Goal: Check status: Check status

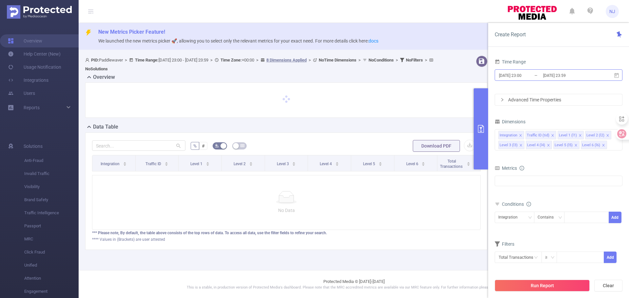
click at [529, 79] on input "[DATE] 23:00" at bounding box center [524, 75] width 53 height 9
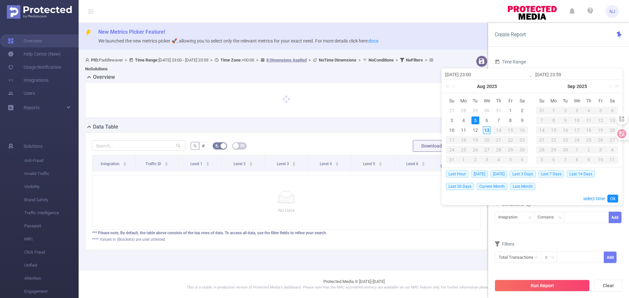
click at [484, 130] on div "13" at bounding box center [487, 130] width 8 height 8
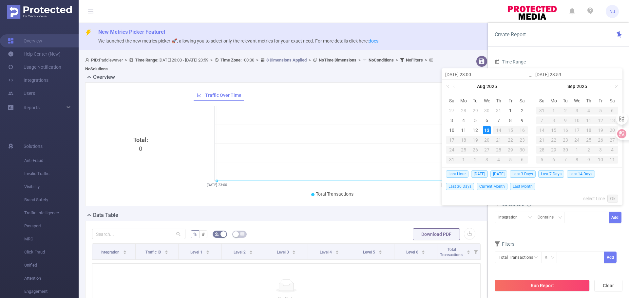
click at [484, 130] on div "13" at bounding box center [487, 130] width 8 height 8
type input "[DATE] 23:00"
type input "[DATE] 23:59"
type input "[DATE] 23:00"
type input "[DATE] 23:59"
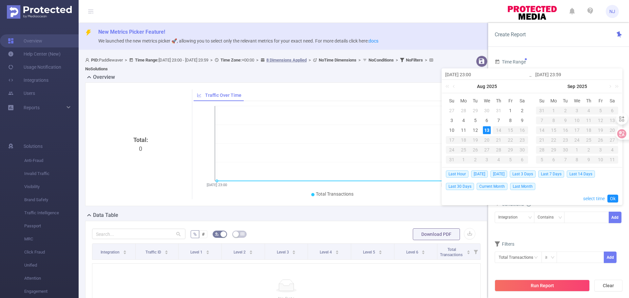
click at [599, 199] on link "select time" at bounding box center [594, 199] width 22 height 12
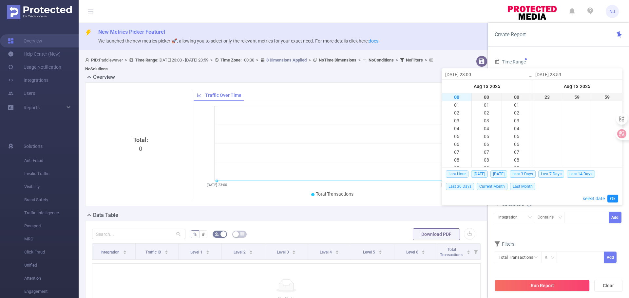
click at [459, 100] on li "00" at bounding box center [456, 97] width 29 height 8
type input "[DATE] 00:00"
click at [612, 199] on link "Ok" at bounding box center [612, 199] width 11 height 8
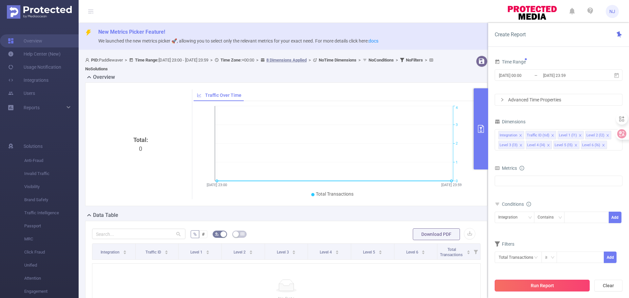
click at [558, 286] on button "Run Report" at bounding box center [541, 286] width 95 height 12
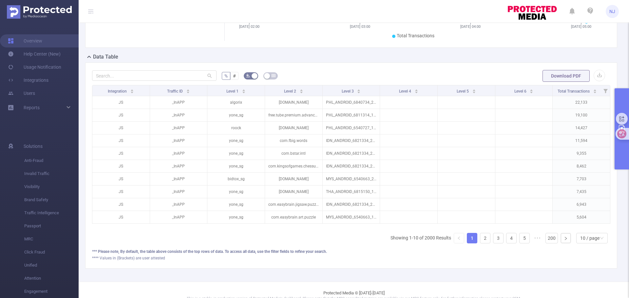
scroll to position [164, 0]
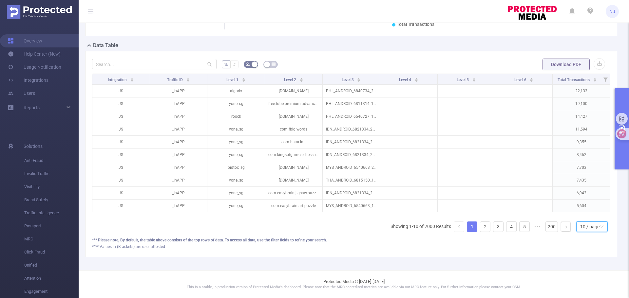
click at [585, 230] on div "10 / page" at bounding box center [589, 227] width 19 height 10
click at [582, 220] on li "50 / page" at bounding box center [586, 220] width 31 height 10
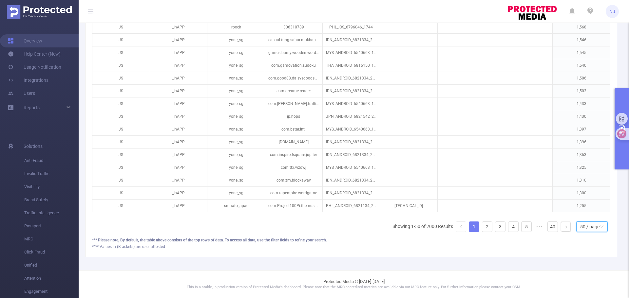
scroll to position [679, 0]
click at [482, 226] on link "2" at bounding box center [487, 227] width 10 height 10
drag, startPoint x: 492, startPoint y: 228, endPoint x: 500, endPoint y: 230, distance: 7.4
click at [495, 228] on link "3" at bounding box center [500, 227] width 10 height 10
click at [508, 226] on link "4" at bounding box center [513, 227] width 10 height 10
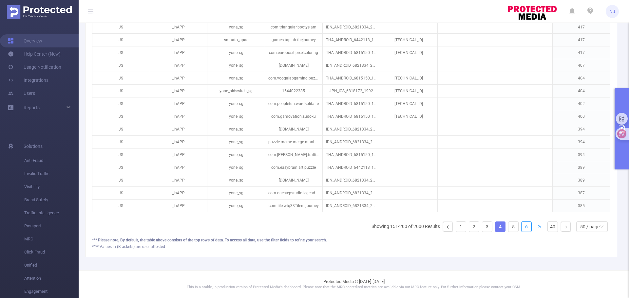
drag, startPoint x: 520, startPoint y: 226, endPoint x: 531, endPoint y: 229, distance: 11.2
click at [521, 226] on link "6" at bounding box center [526, 227] width 10 height 10
click at [549, 228] on link "40" at bounding box center [552, 227] width 10 height 10
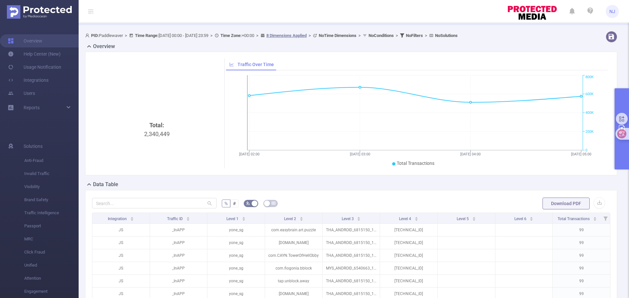
scroll to position [0, 0]
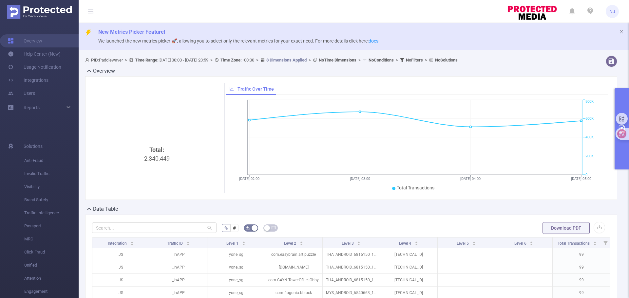
click at [625, 150] on button "primary" at bounding box center [621, 128] width 14 height 81
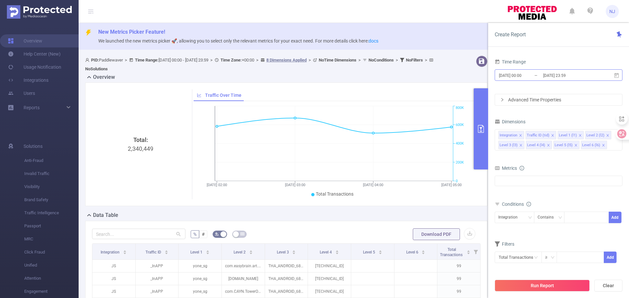
click at [528, 76] on input "[DATE] 00:00" at bounding box center [524, 75] width 53 height 9
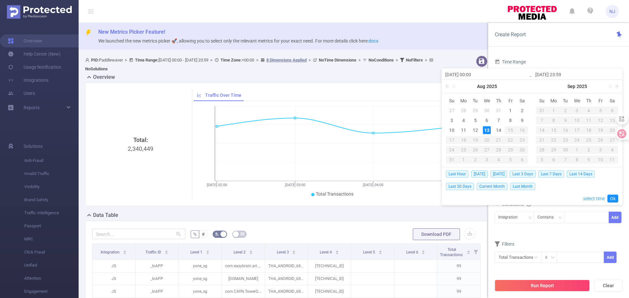
click at [592, 199] on link "select time" at bounding box center [594, 199] width 22 height 12
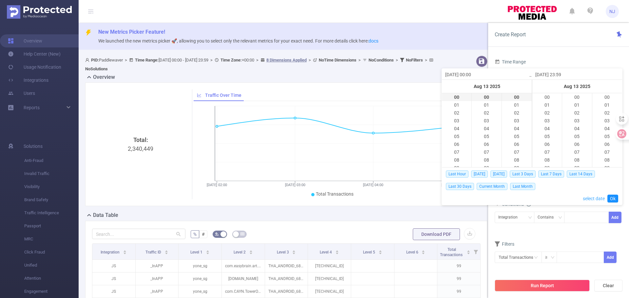
scroll to position [464, 0]
click at [457, 119] on li "03" at bounding box center [456, 121] width 29 height 8
type input "[DATE] 03:00"
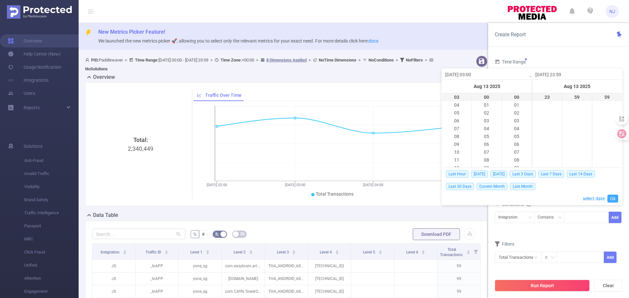
click at [617, 200] on link "Ok" at bounding box center [612, 199] width 11 height 8
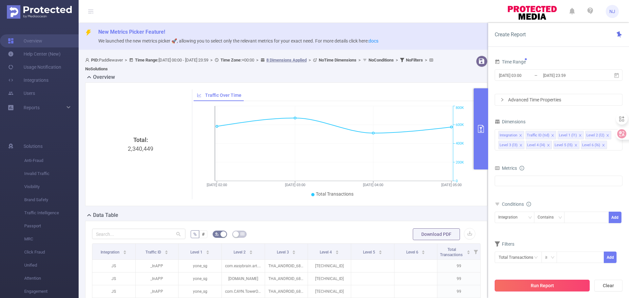
click at [554, 285] on button "Run Report" at bounding box center [541, 286] width 95 height 12
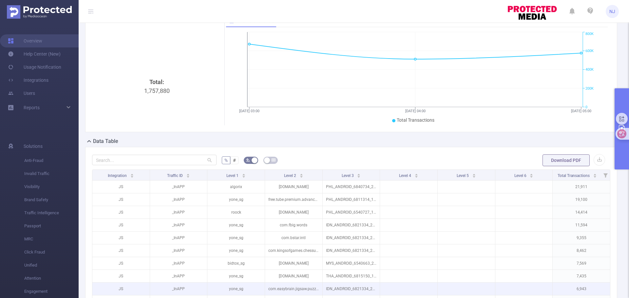
scroll to position [5, 0]
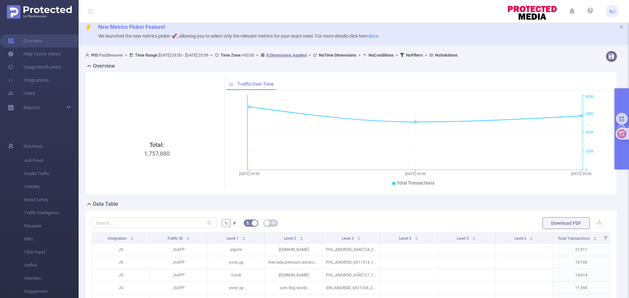
click at [618, 155] on button "primary" at bounding box center [621, 128] width 14 height 81
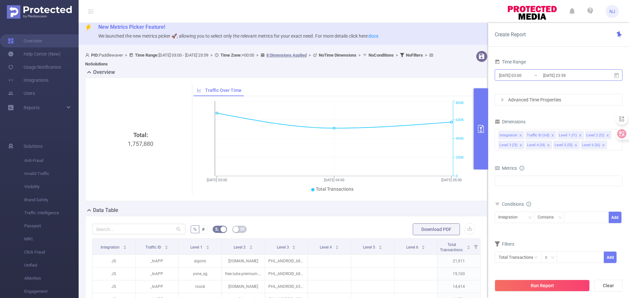
click at [528, 77] on input "[DATE] 03:00" at bounding box center [524, 75] width 53 height 9
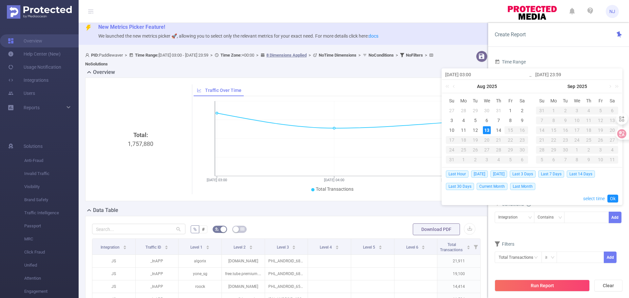
click at [597, 198] on link "select time" at bounding box center [594, 199] width 22 height 12
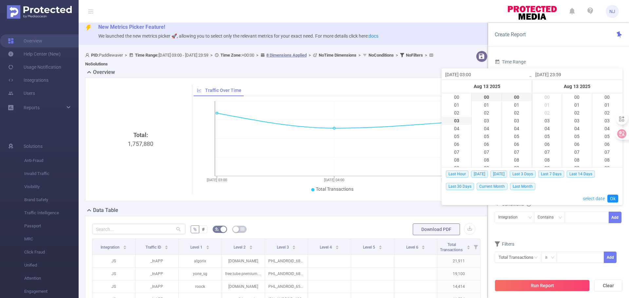
scroll to position [464, 0]
click at [460, 103] on li "04" at bounding box center [456, 105] width 29 height 8
type input "[DATE] 04:00"
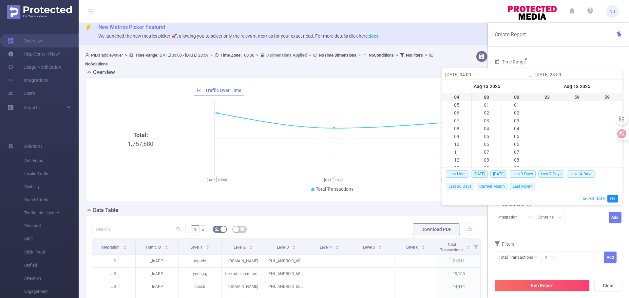
drag, startPoint x: 614, startPoint y: 198, endPoint x: 610, endPoint y: 200, distance: 4.0
click at [614, 198] on link "Ok" at bounding box center [612, 199] width 11 height 8
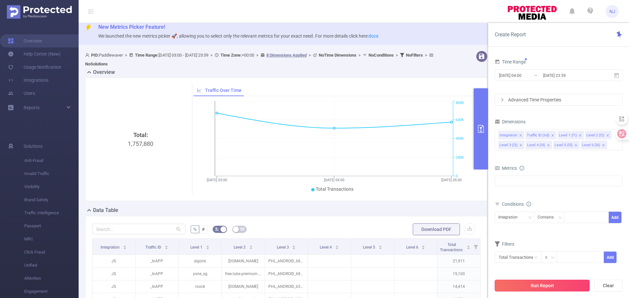
click at [542, 287] on button "Run Report" at bounding box center [541, 286] width 95 height 12
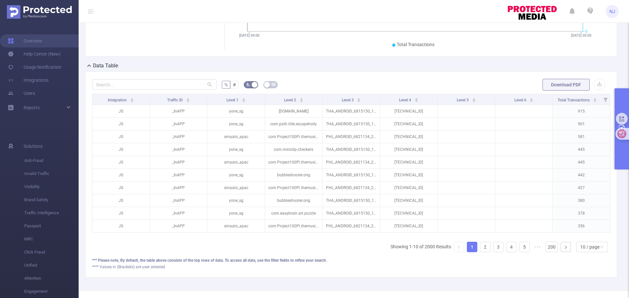
scroll to position [169, 0]
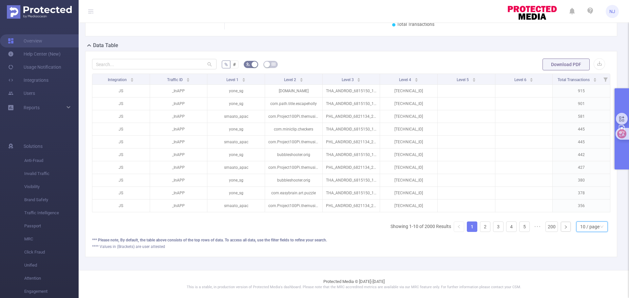
click at [590, 229] on div "10 / page" at bounding box center [589, 227] width 19 height 10
click at [581, 215] on li "50 / page" at bounding box center [586, 220] width 31 height 10
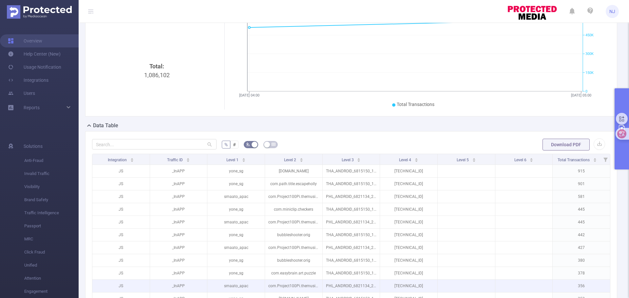
scroll to position [57, 0]
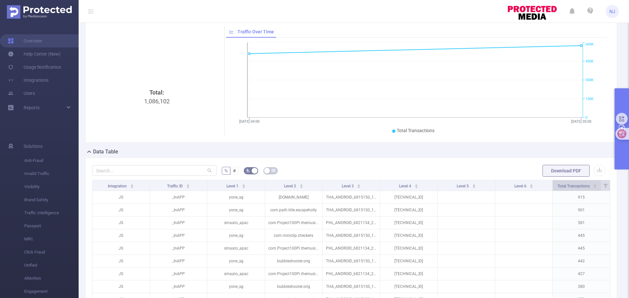
drag, startPoint x: 591, startPoint y: 186, endPoint x: 591, endPoint y: 189, distance: 3.6
click at [593, 186] on icon "icon: caret-down" at bounding box center [595, 188] width 4 height 4
click at [593, 187] on icon "icon: caret-down" at bounding box center [595, 188] width 4 height 4
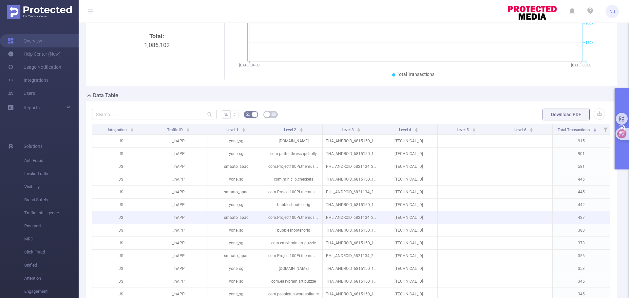
scroll to position [131, 0]
